Goal: Task Accomplishment & Management: Use online tool/utility

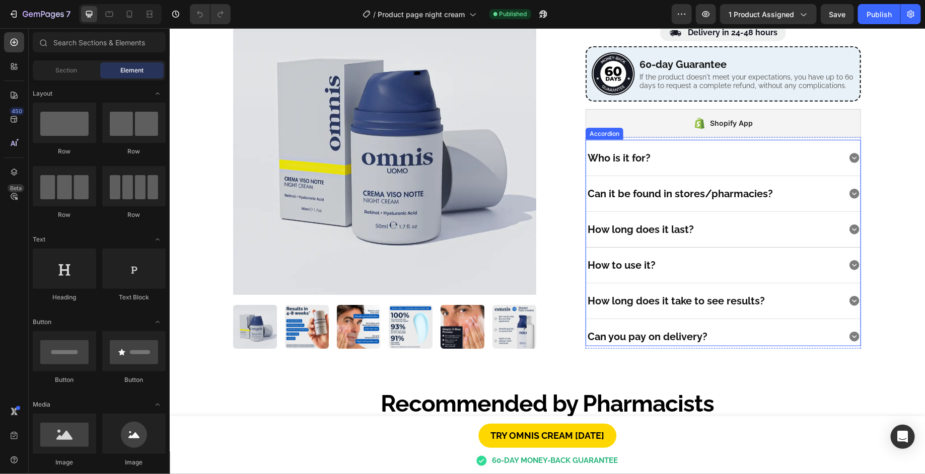
scroll to position [302, 0]
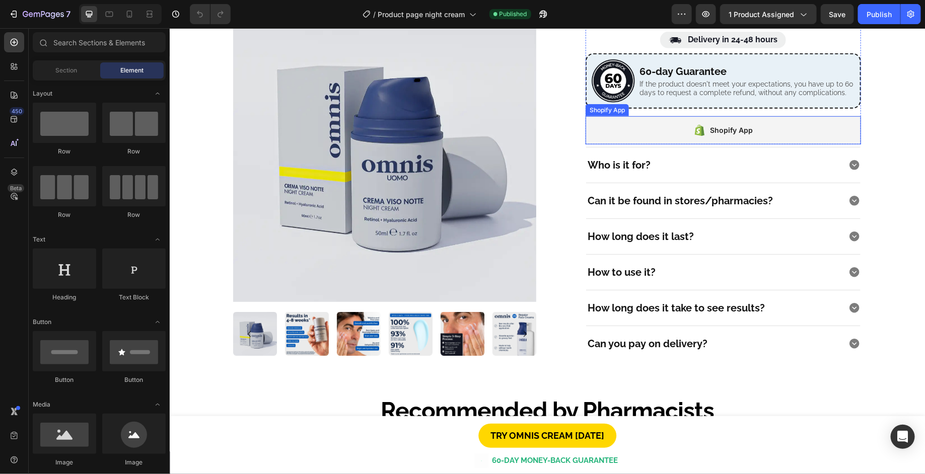
click at [660, 132] on div "Shopify App" at bounding box center [722, 130] width 275 height 28
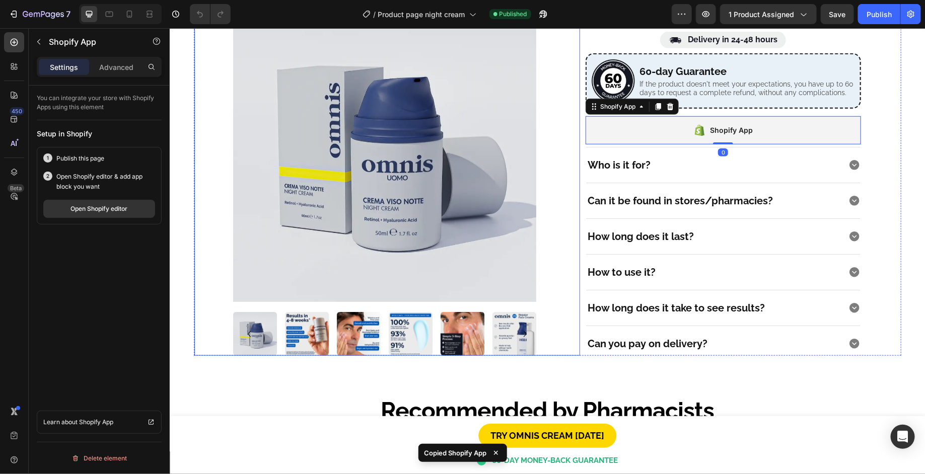
scroll to position [378, 0]
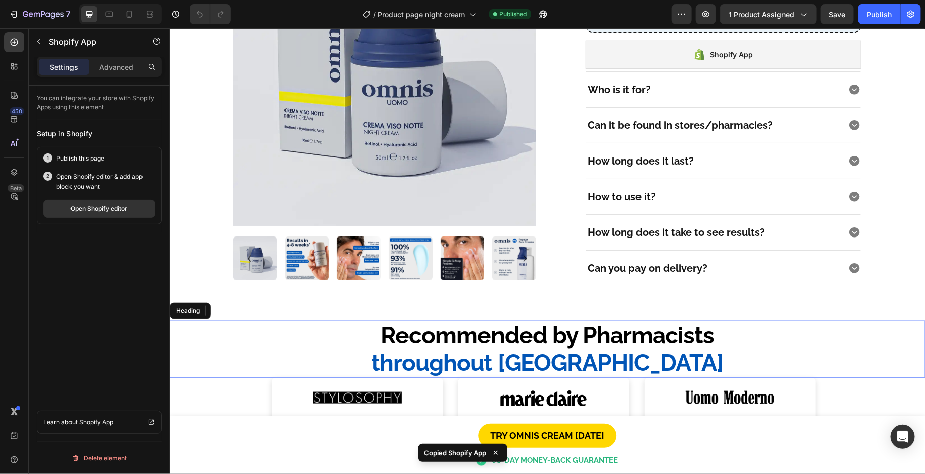
click at [556, 331] on h2 "Recommended by Pharmacists throughout [GEOGRAPHIC_DATA]" at bounding box center [547, 348] width 756 height 57
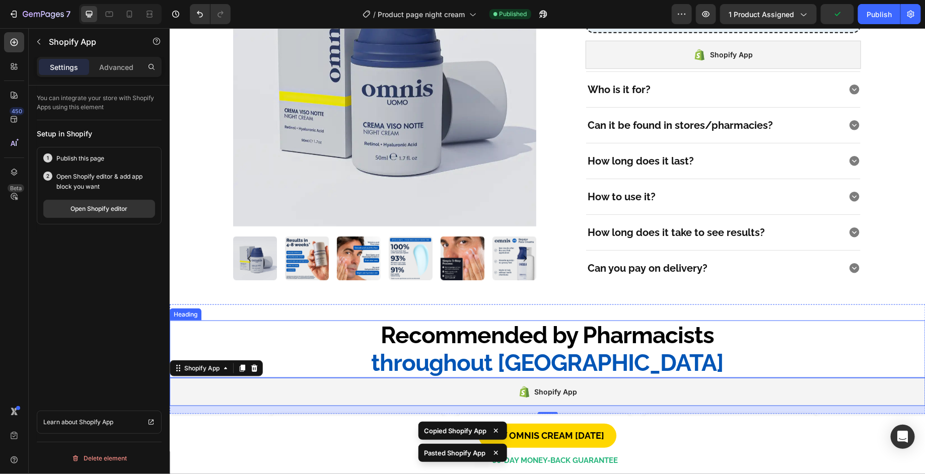
scroll to position [453, 0]
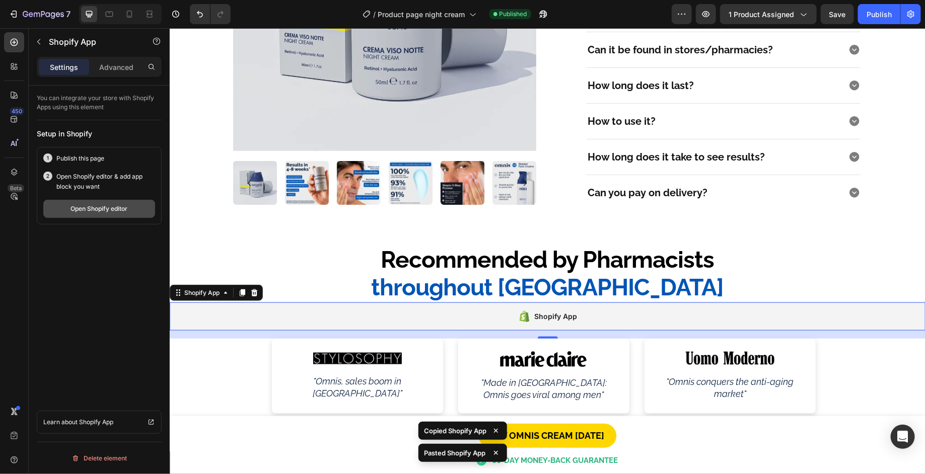
click at [131, 202] on button "Open Shopify editor" at bounding box center [99, 209] width 112 height 18
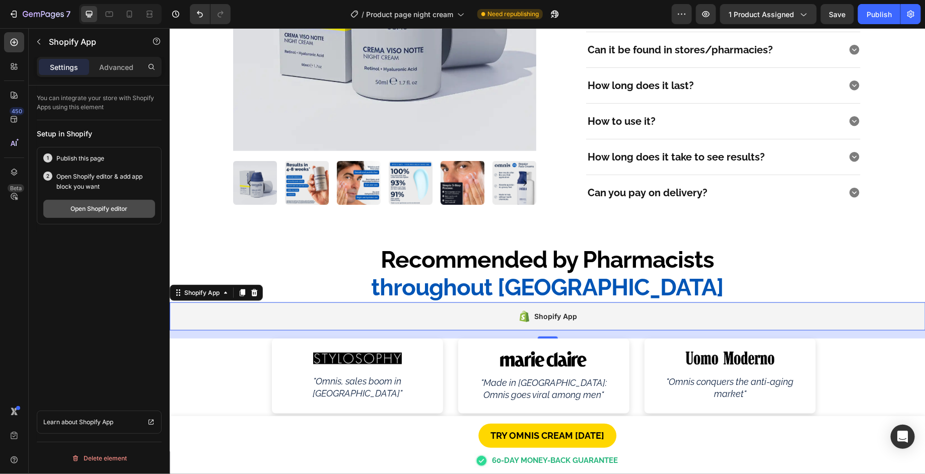
click at [83, 209] on div "Open Shopify editor" at bounding box center [99, 208] width 57 height 9
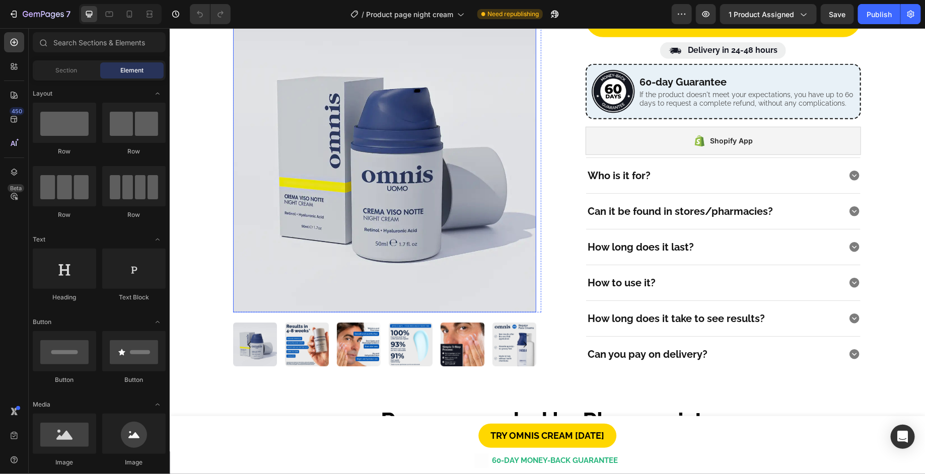
scroll to position [302, 0]
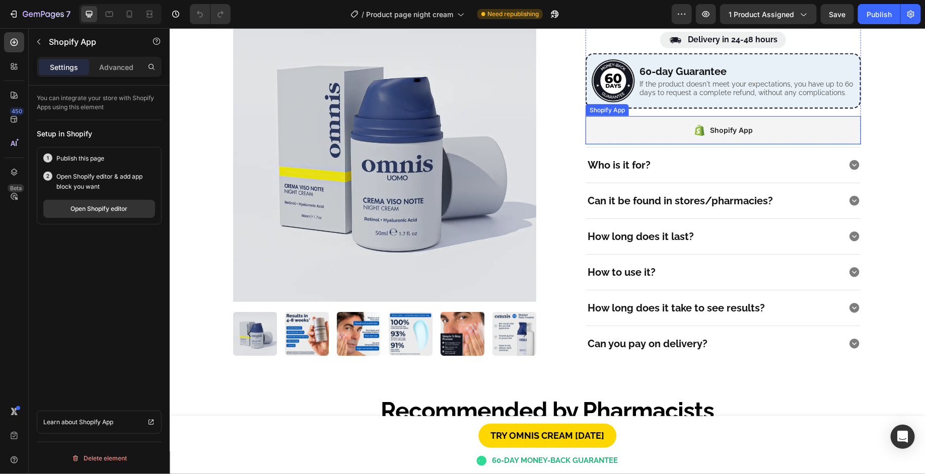
click at [668, 134] on div "Shopify App" at bounding box center [722, 130] width 275 height 28
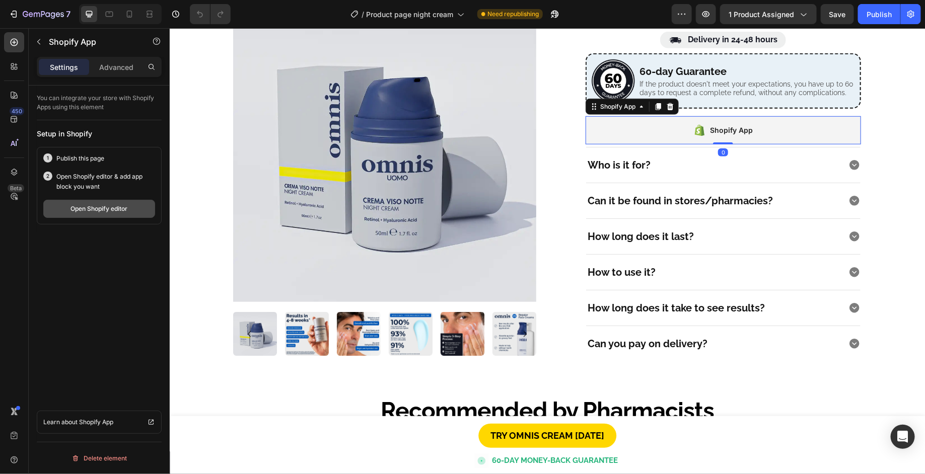
click at [100, 218] on button "Open Shopify editor" at bounding box center [99, 209] width 112 height 18
click at [109, 208] on div "Open Shopify editor" at bounding box center [99, 208] width 57 height 9
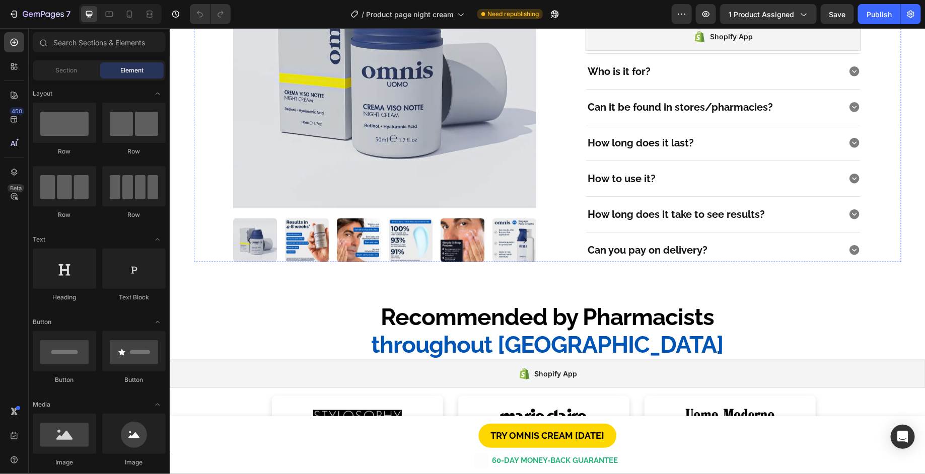
scroll to position [529, 0]
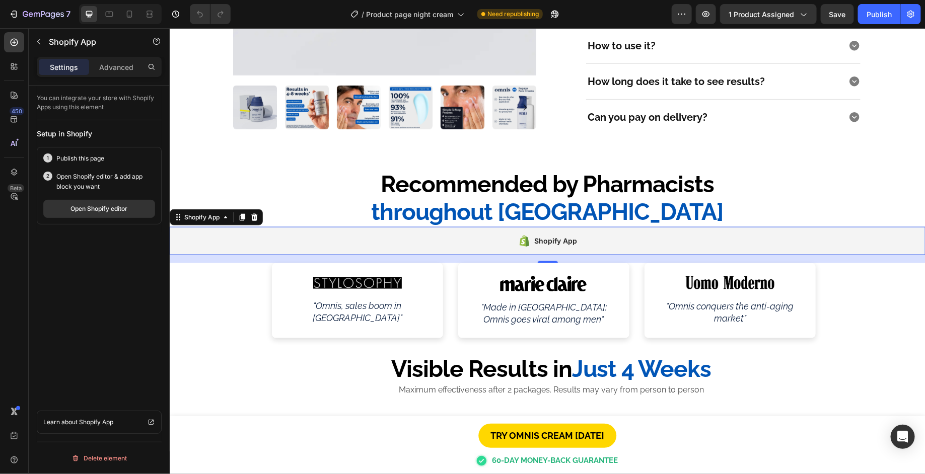
click at [594, 233] on div "Shopify App" at bounding box center [547, 241] width 756 height 28
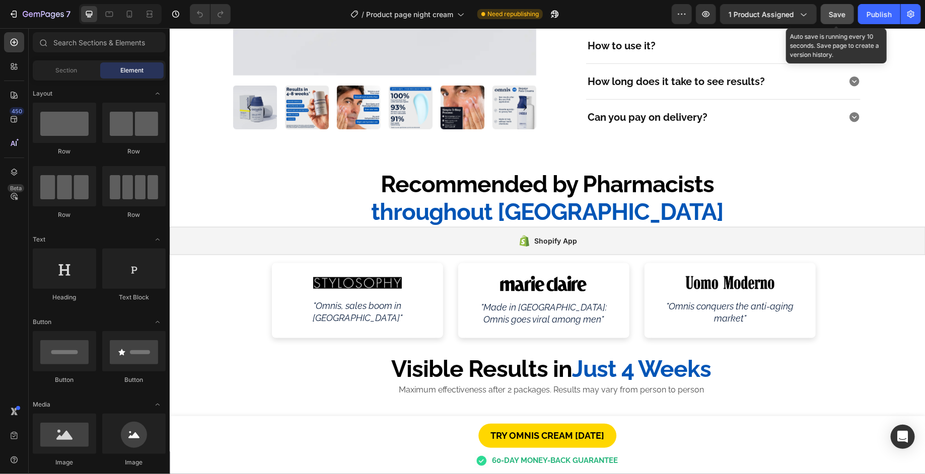
click at [836, 9] on div "Save" at bounding box center [837, 14] width 17 height 11
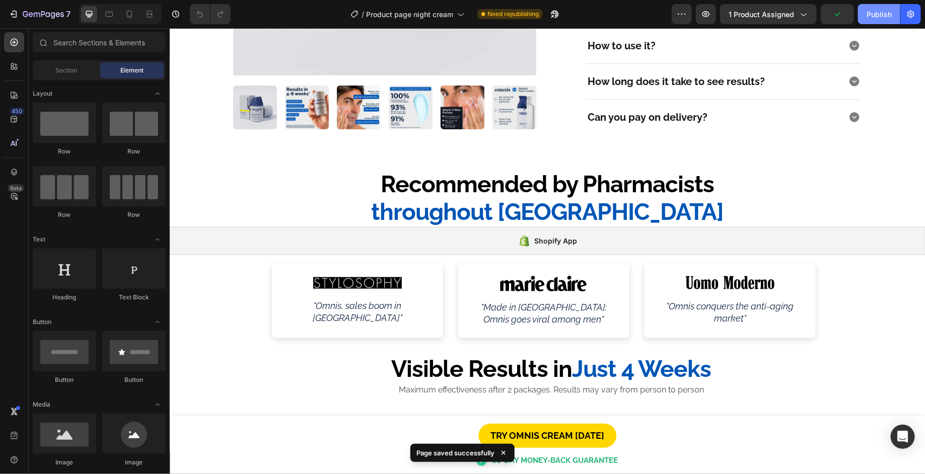
click at [875, 17] on div "Publish" at bounding box center [879, 14] width 25 height 11
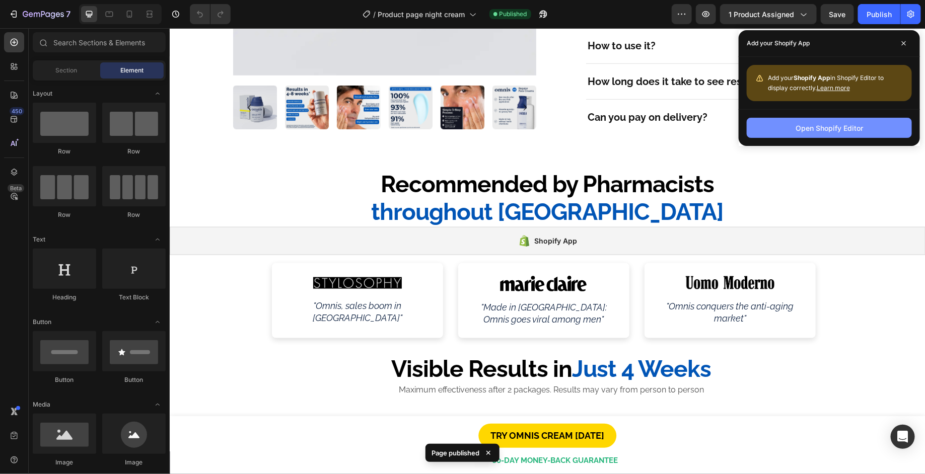
click at [812, 129] on div "Open Shopify Editor" at bounding box center [829, 128] width 67 height 11
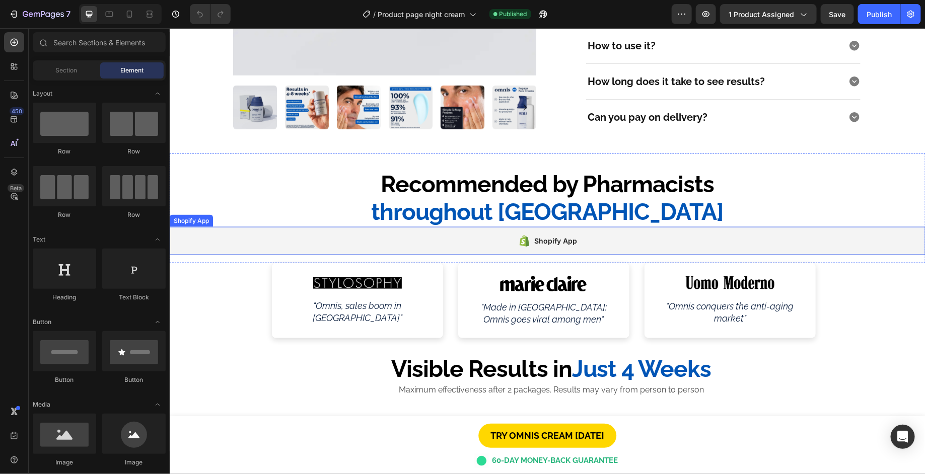
click at [518, 236] on icon at bounding box center [524, 241] width 13 height 12
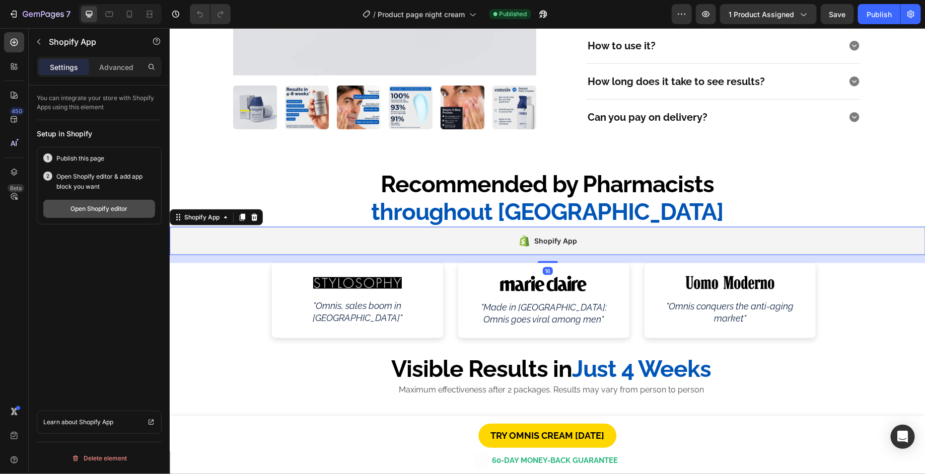
click at [111, 210] on div "Open Shopify editor" at bounding box center [99, 208] width 57 height 9
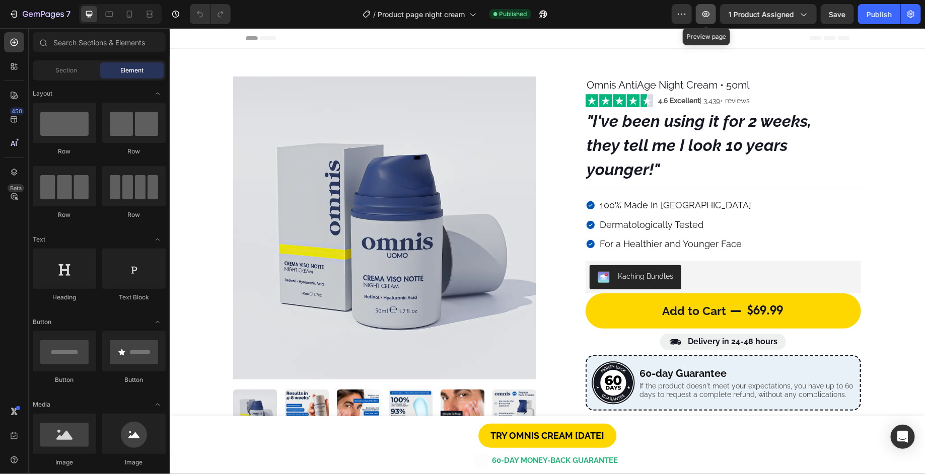
click at [711, 12] on icon "button" at bounding box center [706, 14] width 10 height 10
click at [799, 17] on icon "button" at bounding box center [803, 14] width 10 height 10
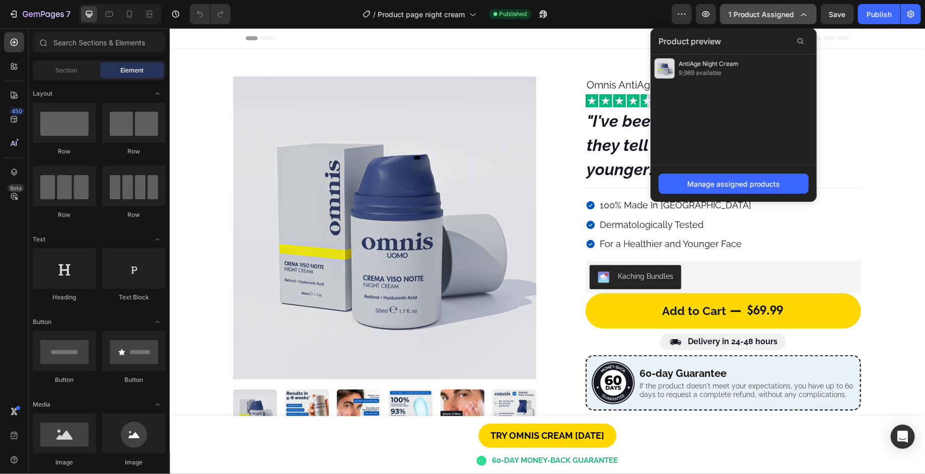
click at [797, 19] on button "1 product assigned" at bounding box center [768, 14] width 97 height 20
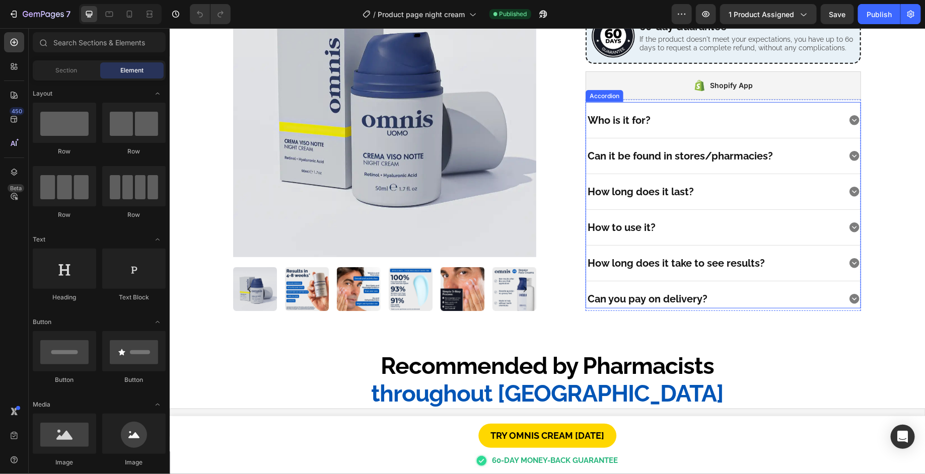
scroll to position [302, 0]
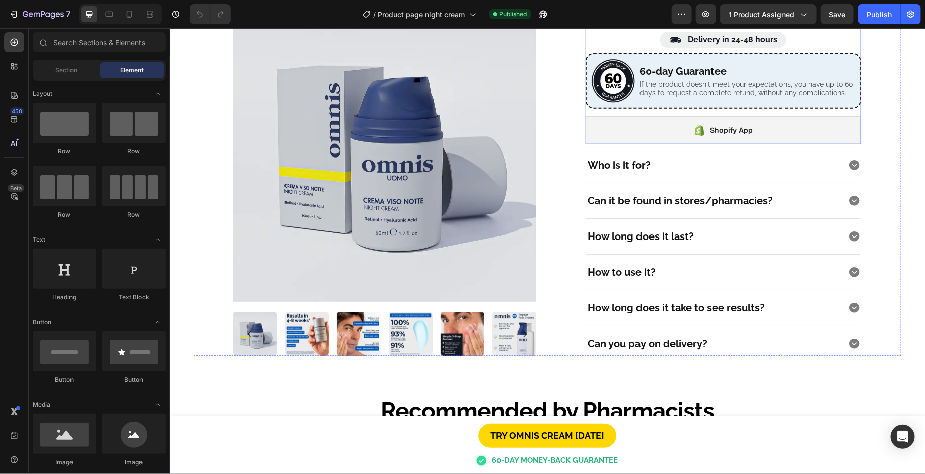
click at [626, 110] on div "Add to Cart $69.99 Add to Cart Image Delivery in 24-48 hours Heading Row Image …" at bounding box center [722, 67] width 275 height 153
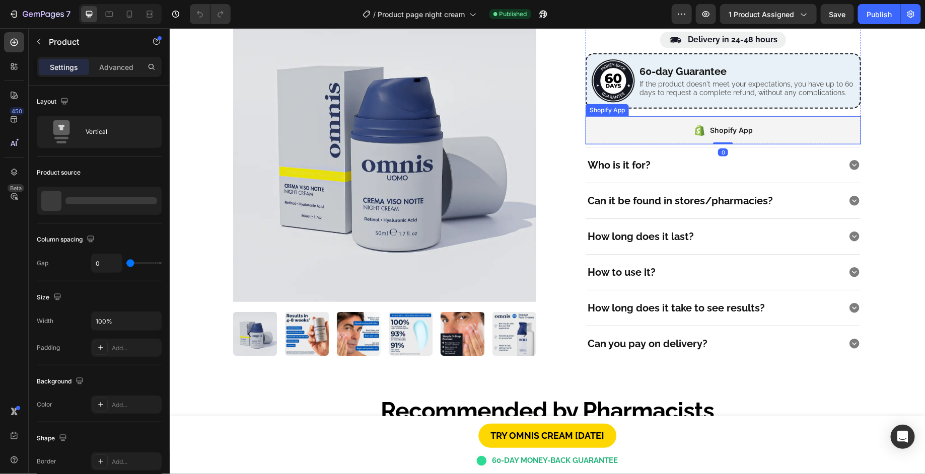
click at [626, 123] on div "Shopify App" at bounding box center [722, 130] width 275 height 28
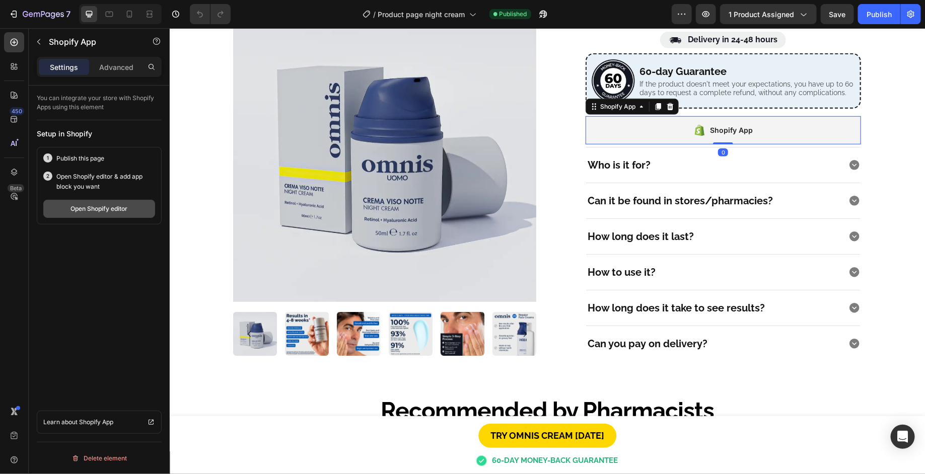
click at [115, 213] on div "Open Shopify editor" at bounding box center [99, 208] width 57 height 9
click at [131, 208] on button "Open Shopify editor" at bounding box center [99, 209] width 112 height 18
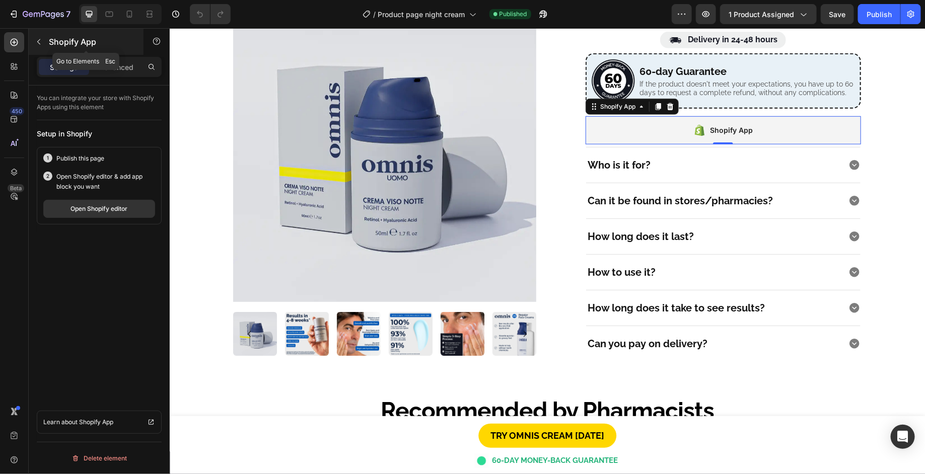
click at [72, 33] on div "Shopify App" at bounding box center [86, 42] width 115 height 26
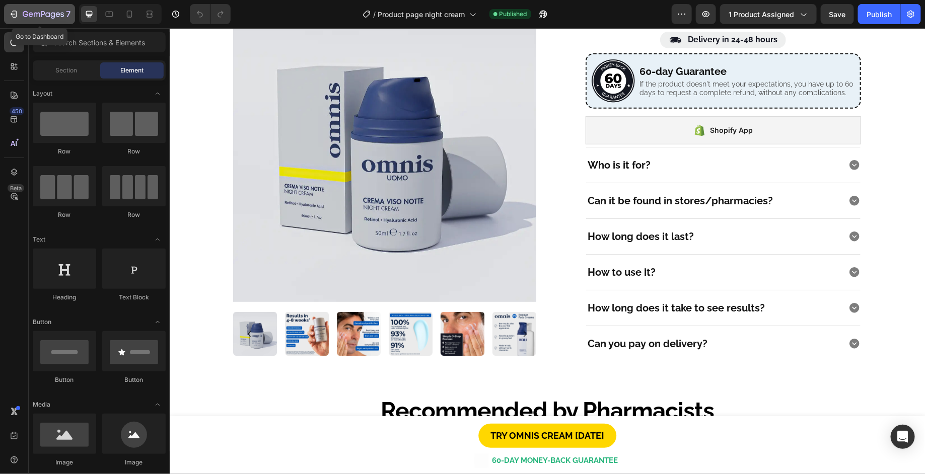
click at [58, 14] on icon "button" at bounding box center [43, 15] width 41 height 9
